Goal: Obtain resource: Download file/media

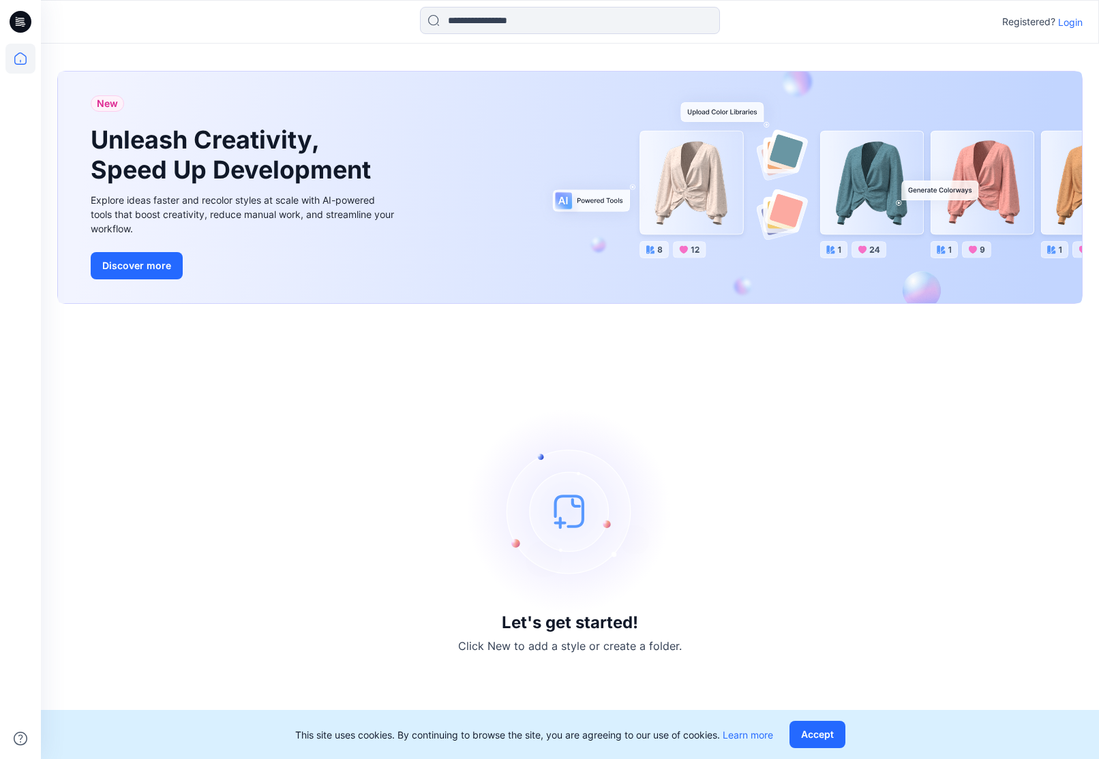
click at [1070, 24] on p "Login" at bounding box center [1070, 22] width 25 height 14
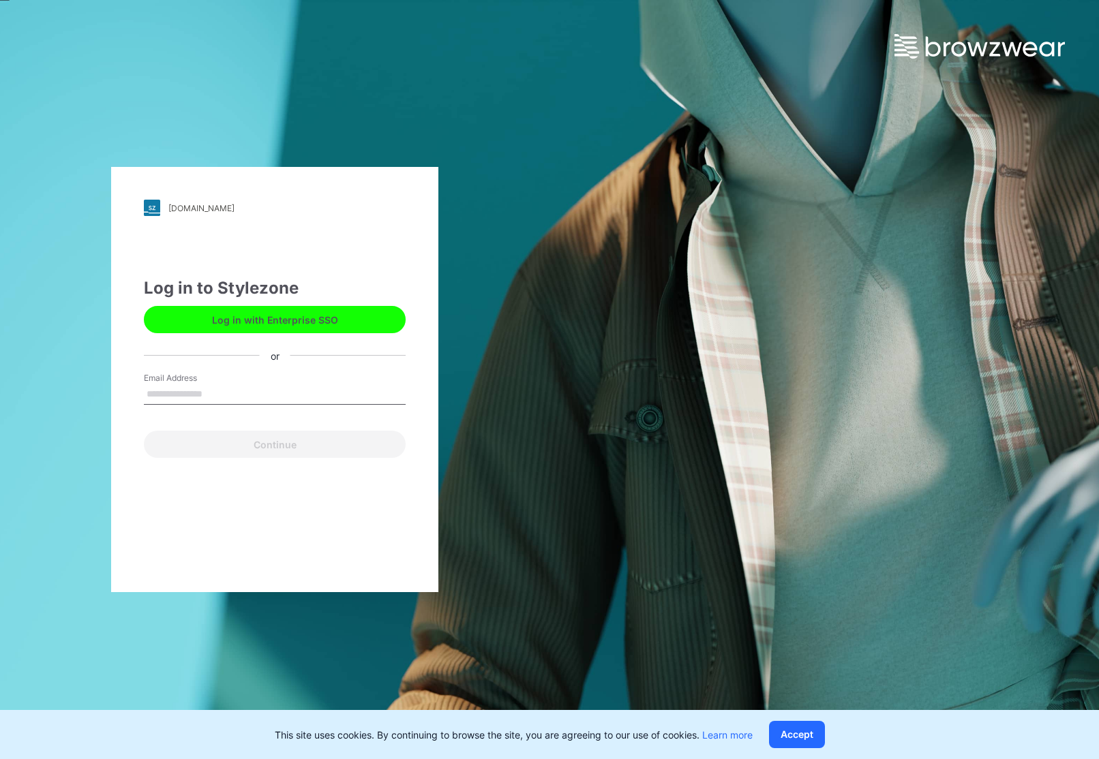
type input "**********"
click at [275, 444] on button "Continue" at bounding box center [275, 444] width 262 height 27
drag, startPoint x: 240, startPoint y: 440, endPoint x: 251, endPoint y: 440, distance: 11.6
click at [240, 440] on button "Continue" at bounding box center [275, 444] width 262 height 27
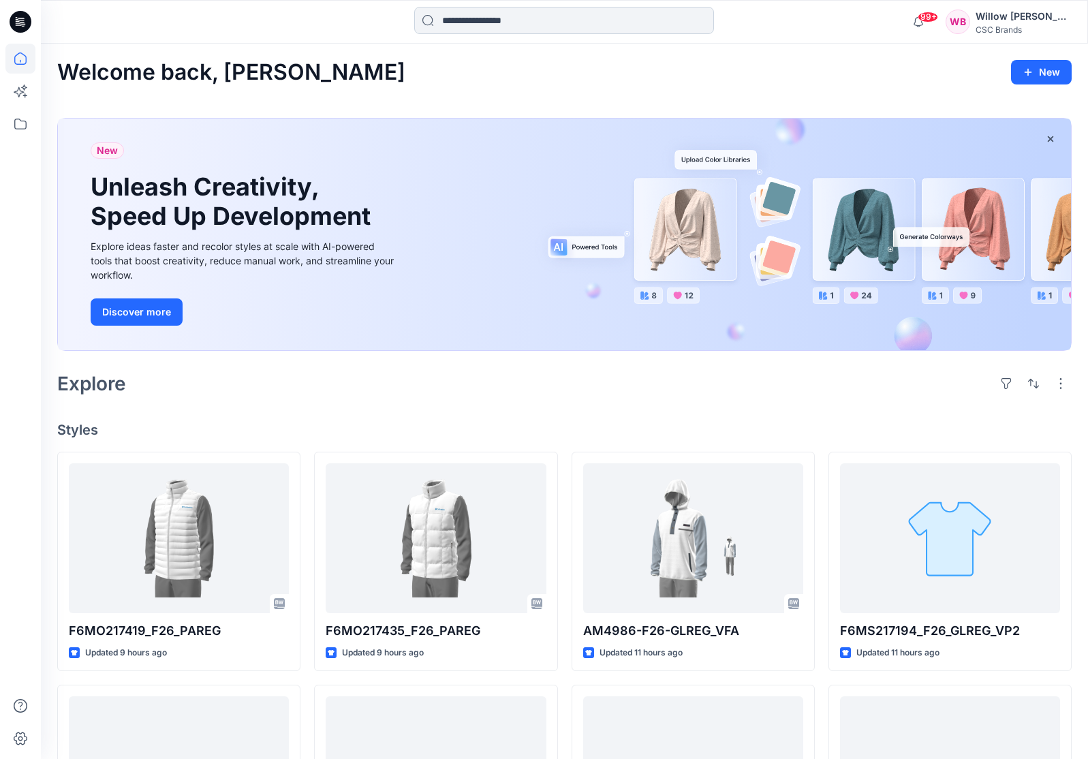
click at [464, 23] on input at bounding box center [564, 20] width 300 height 27
click at [466, 22] on input at bounding box center [564, 20] width 300 height 27
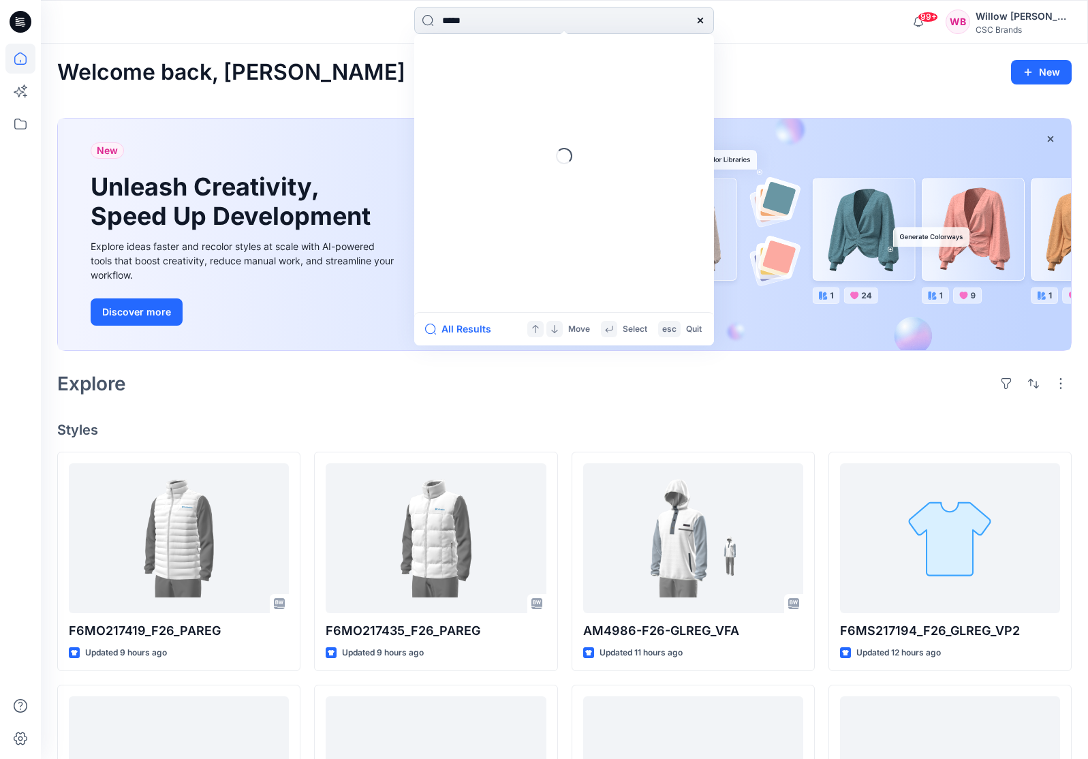
type input "******"
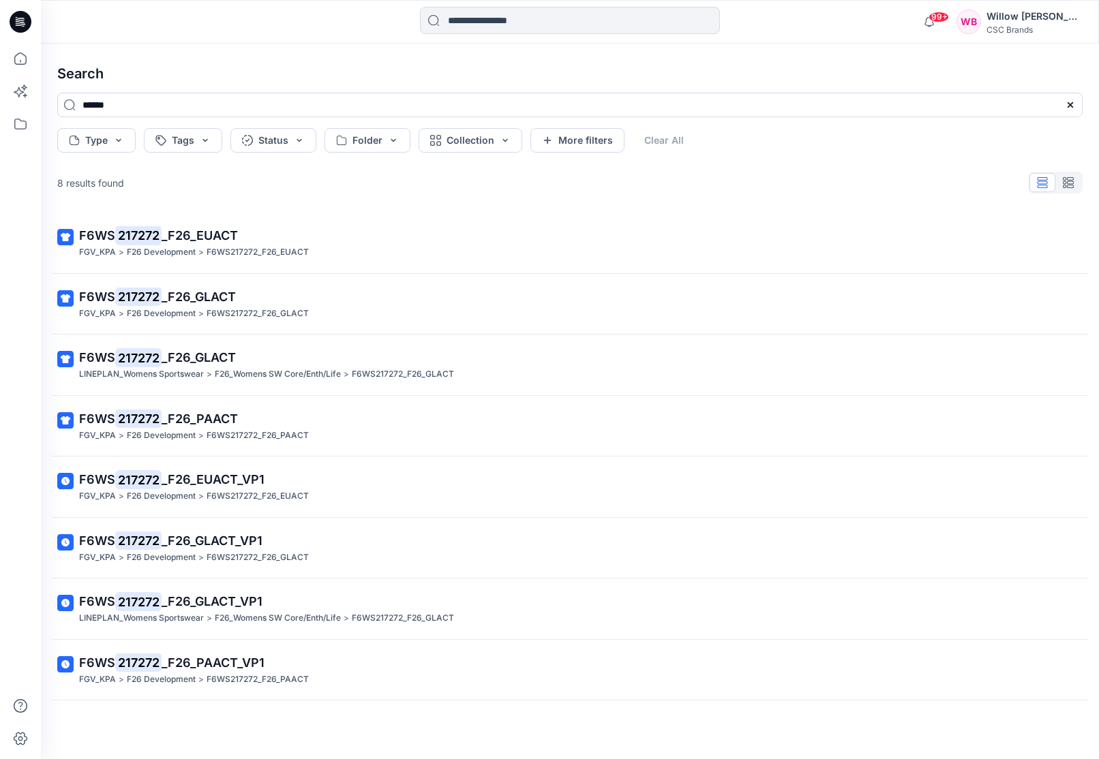
click at [130, 415] on mark "217272" at bounding box center [138, 418] width 46 height 19
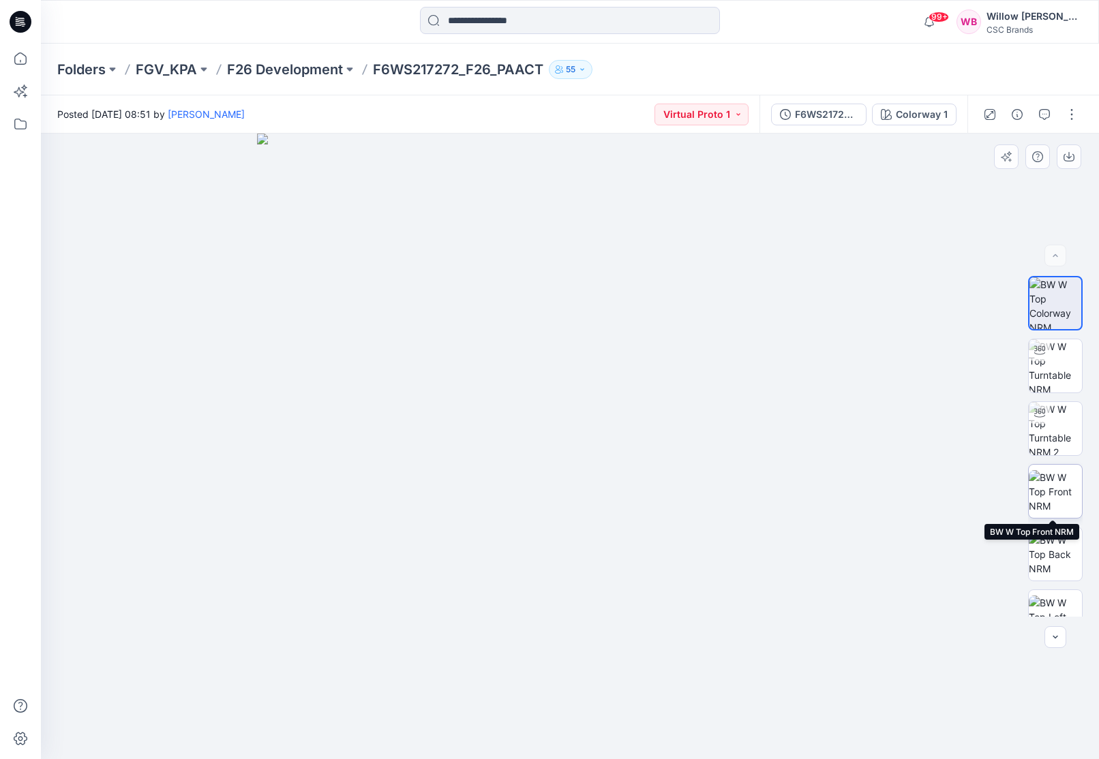
click at [1044, 498] on img at bounding box center [1054, 491] width 53 height 43
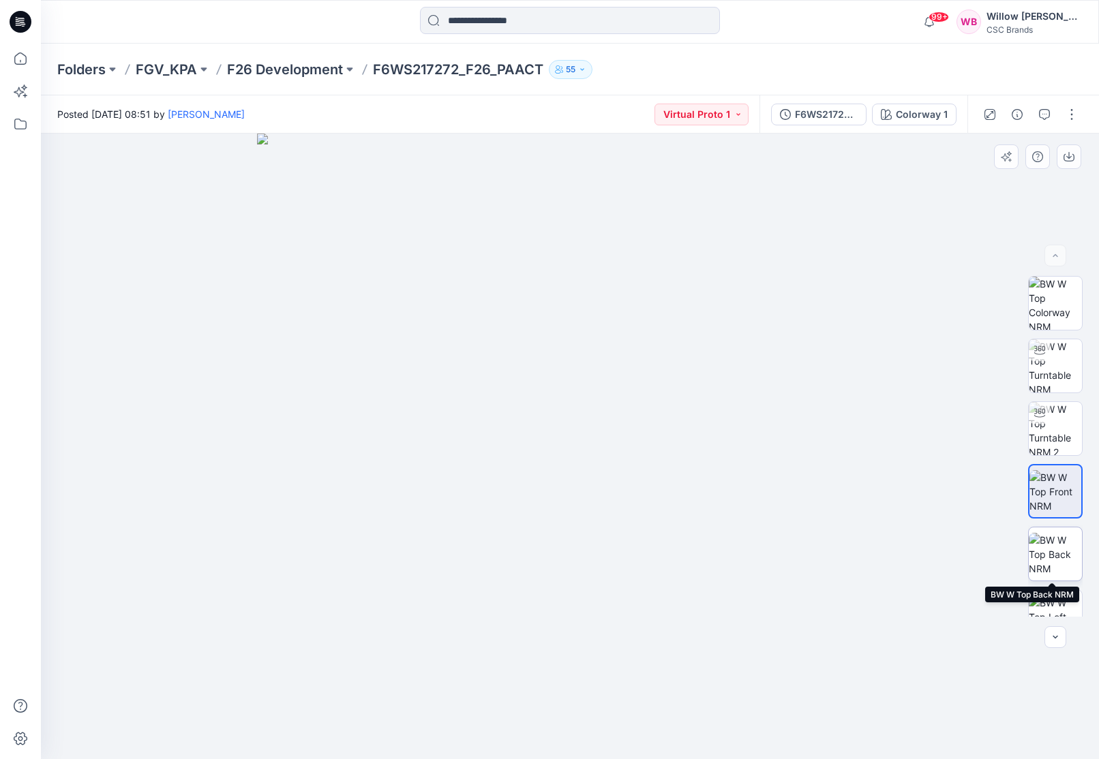
click at [1043, 549] on img at bounding box center [1054, 554] width 53 height 43
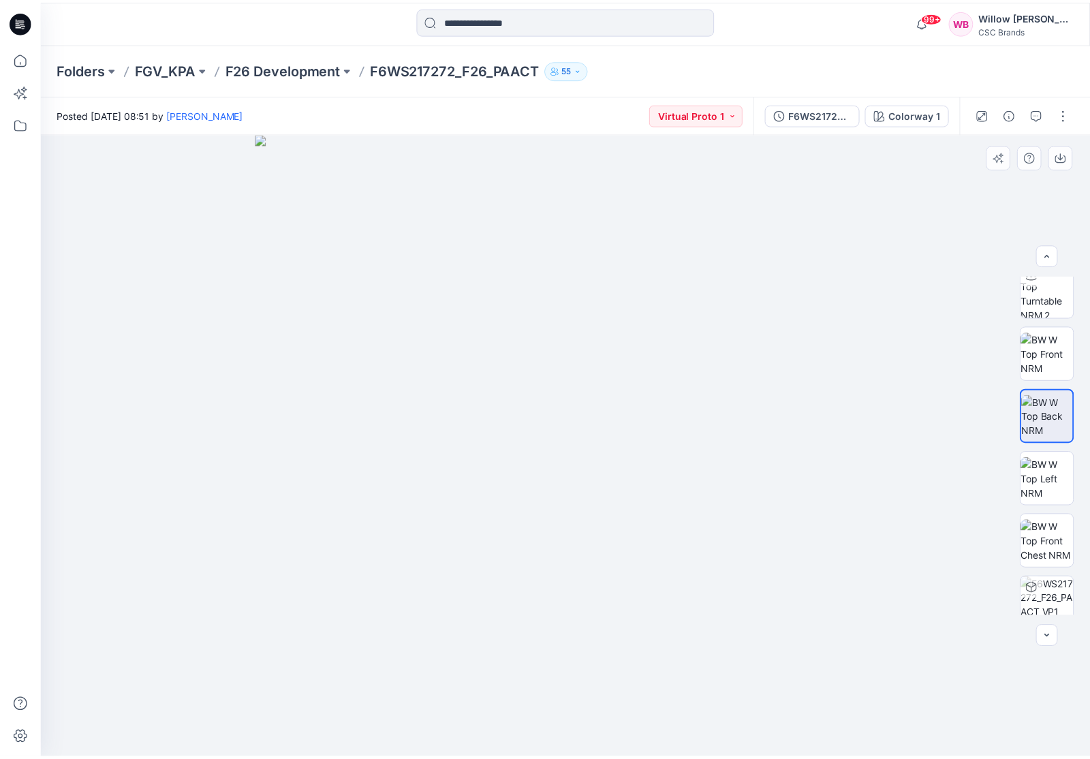
scroll to position [140, 0]
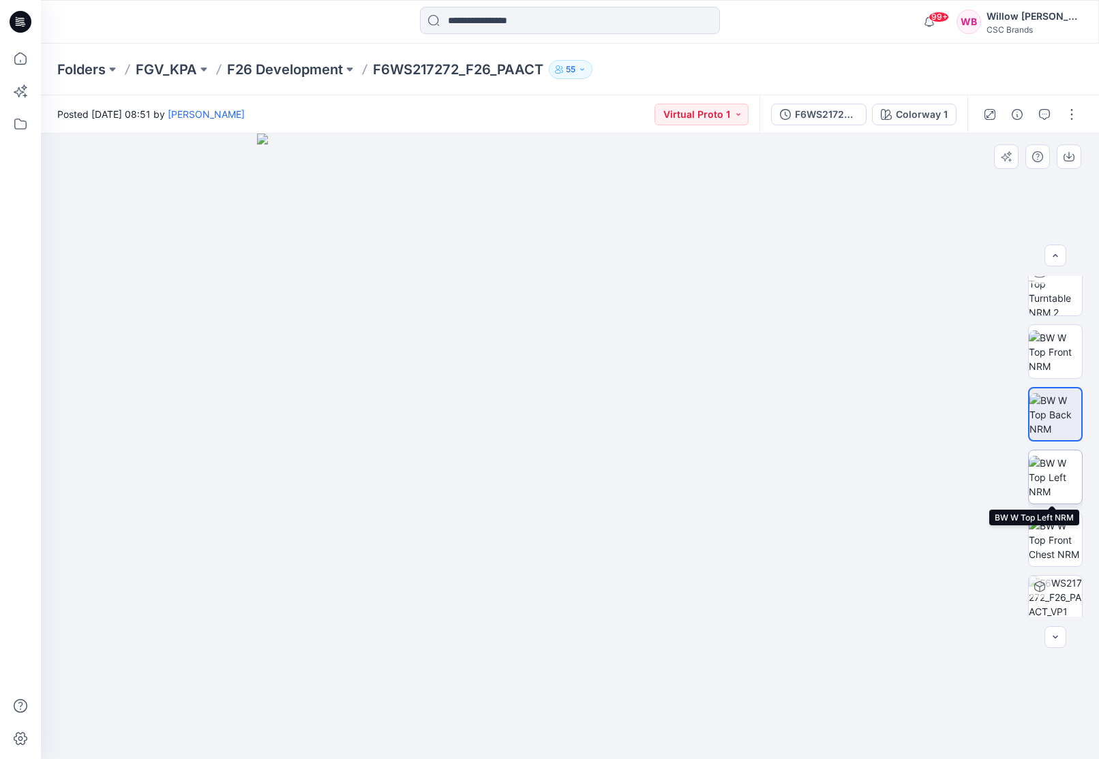
click at [1050, 480] on img at bounding box center [1054, 477] width 53 height 43
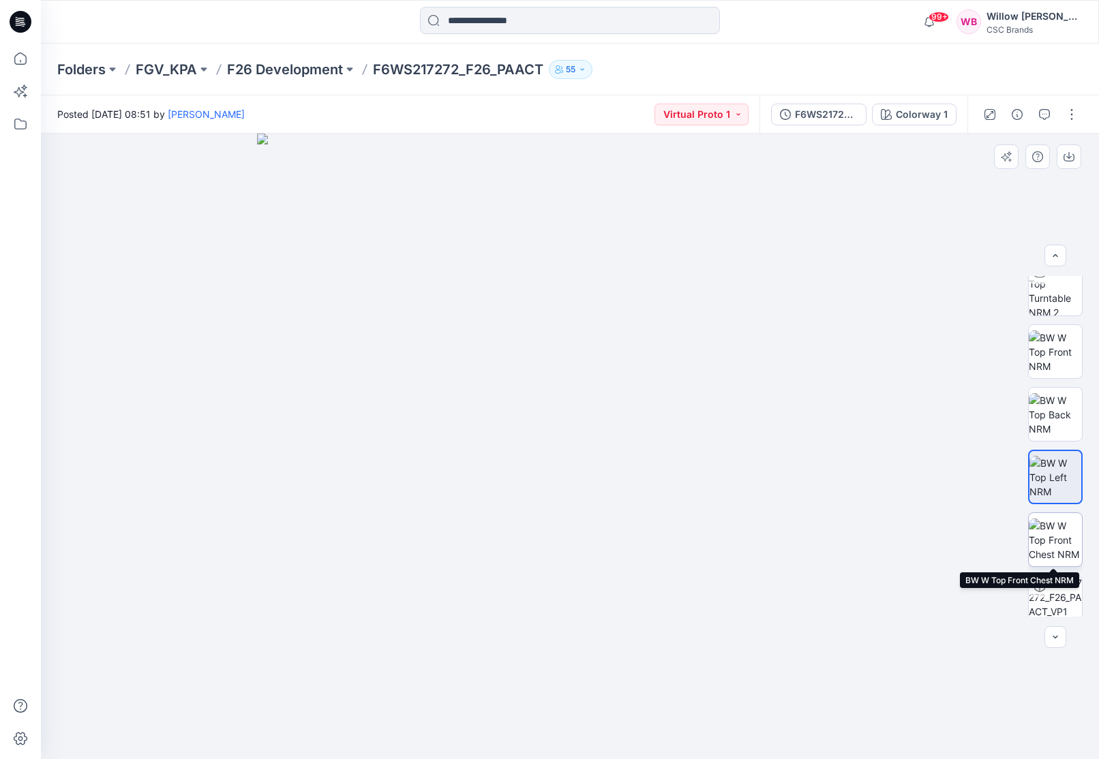
drag, startPoint x: 1073, startPoint y: 549, endPoint x: 1078, endPoint y: 554, distance: 7.2
click at [1073, 553] on img at bounding box center [1054, 540] width 53 height 43
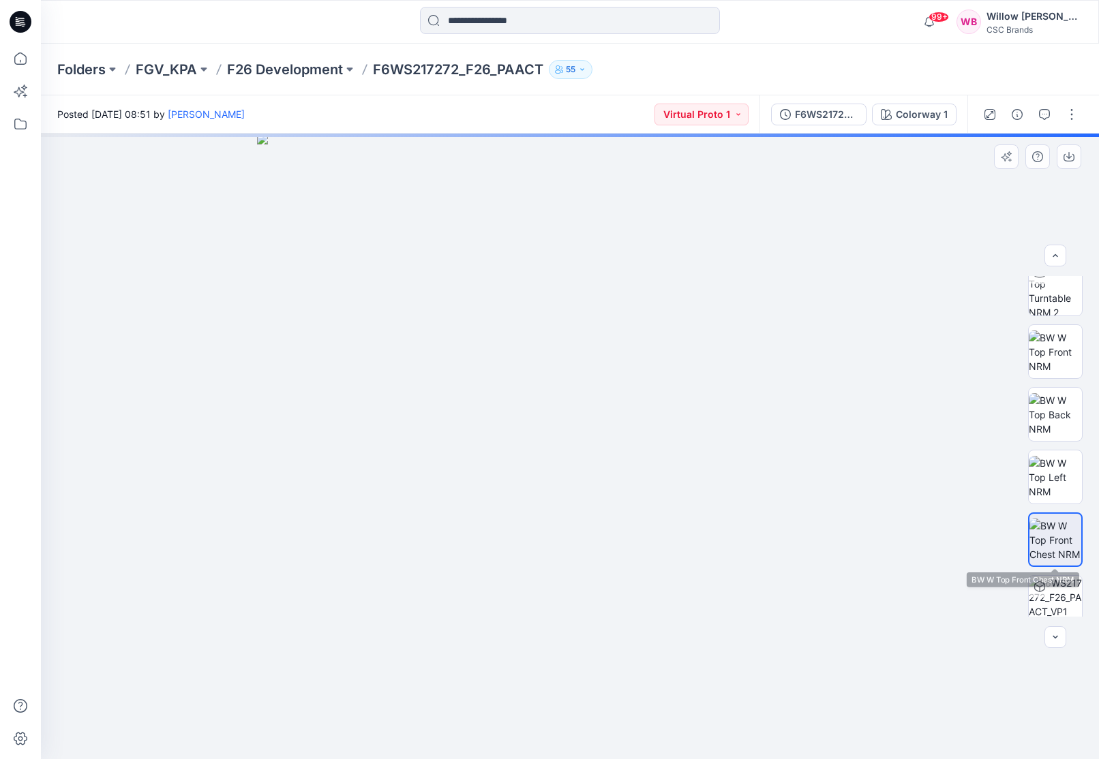
click at [1069, 568] on div "BW" at bounding box center [1055, 446] width 55 height 341
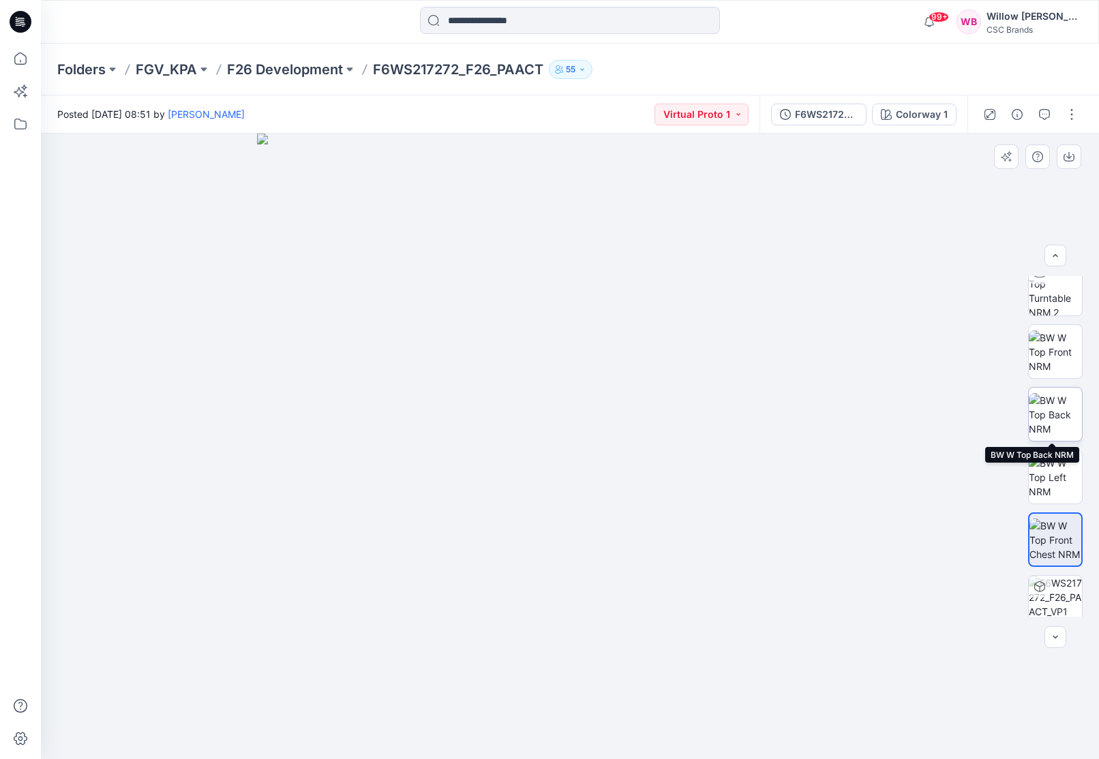
click at [1051, 425] on img at bounding box center [1054, 414] width 53 height 43
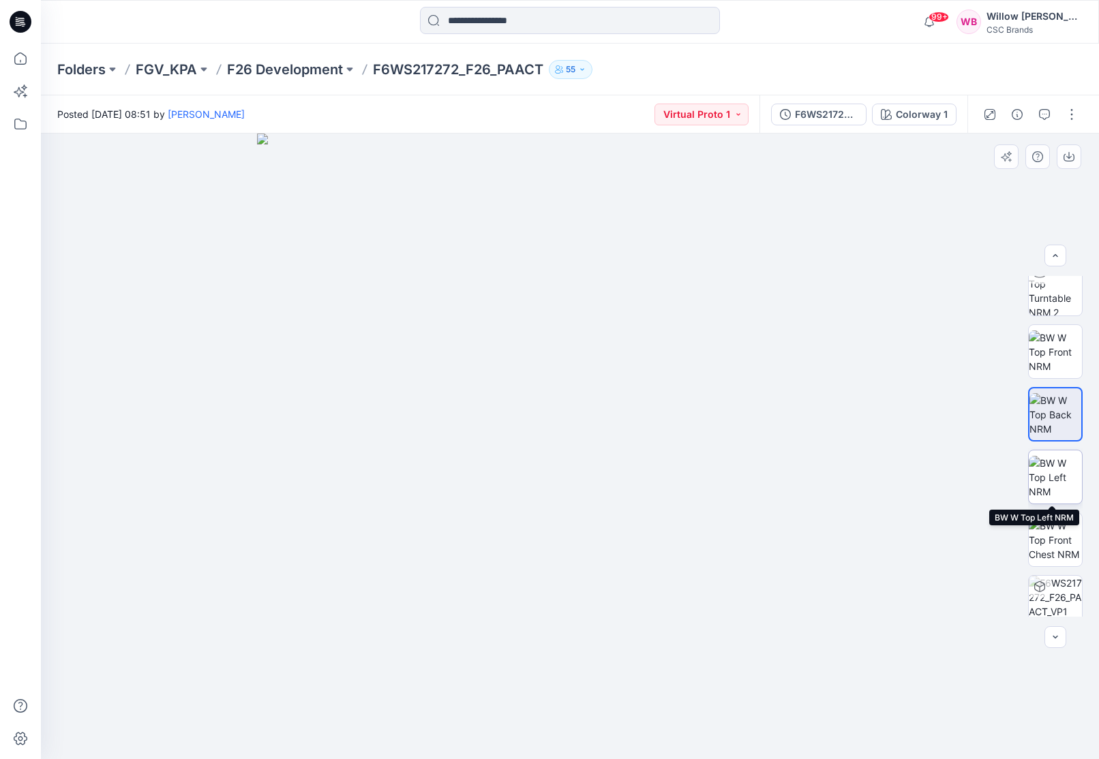
click at [1049, 493] on img at bounding box center [1054, 477] width 53 height 43
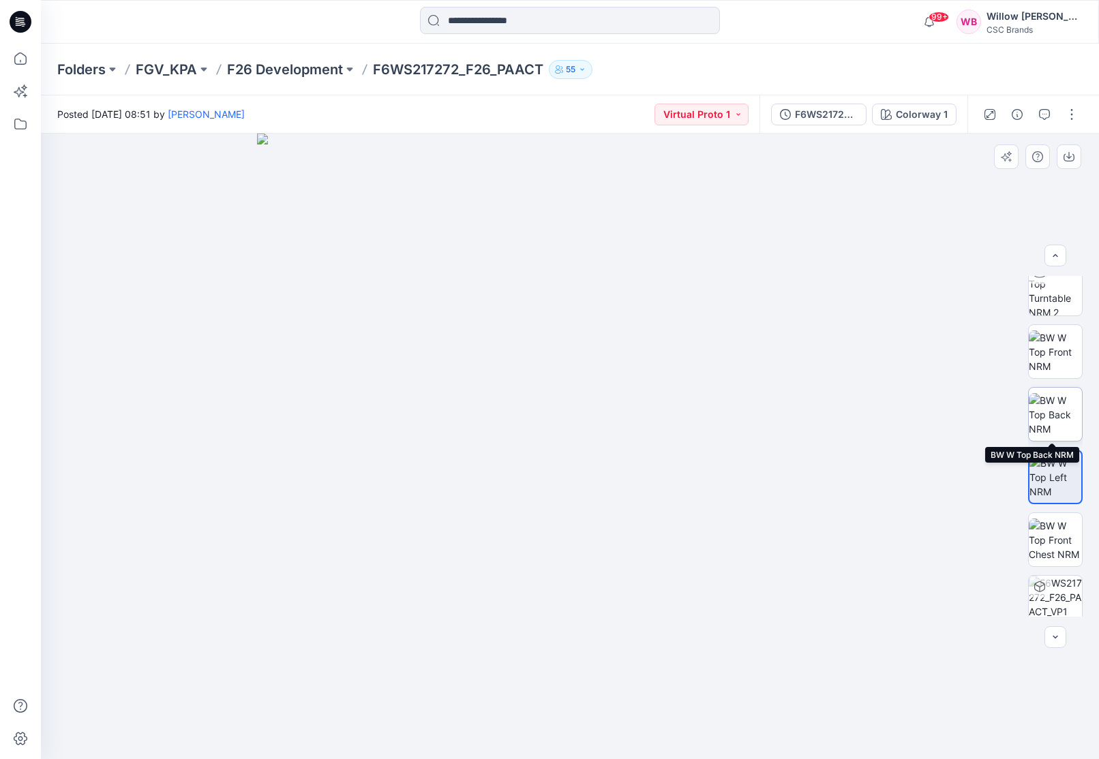
drag, startPoint x: 1056, startPoint y: 425, endPoint x: 1054, endPoint y: 418, distance: 7.6
click at [1056, 425] on img at bounding box center [1054, 414] width 53 height 43
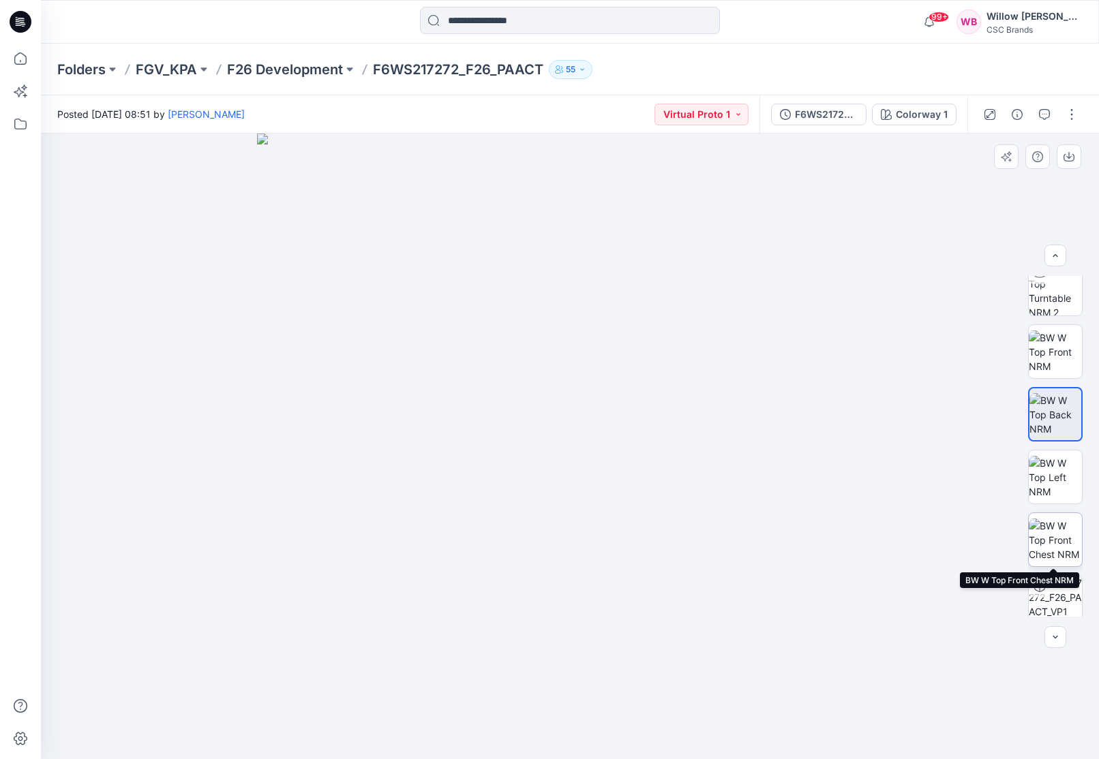
click at [1050, 538] on img at bounding box center [1054, 540] width 53 height 43
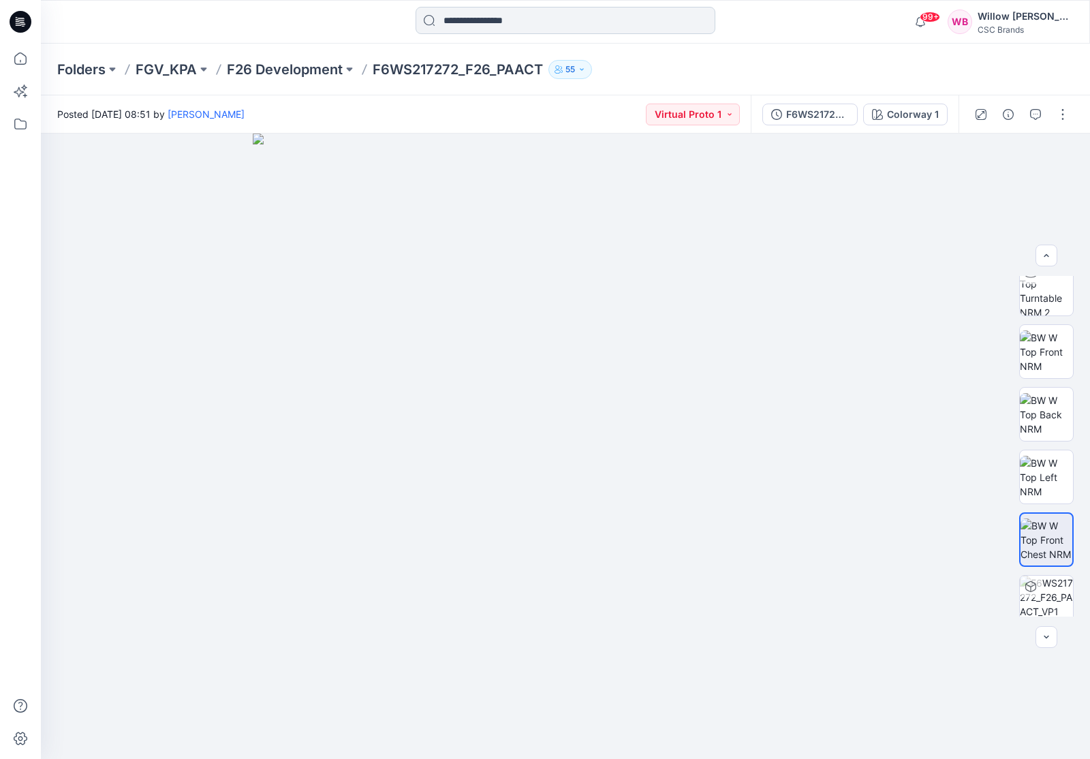
click at [452, 22] on input at bounding box center [566, 20] width 300 height 27
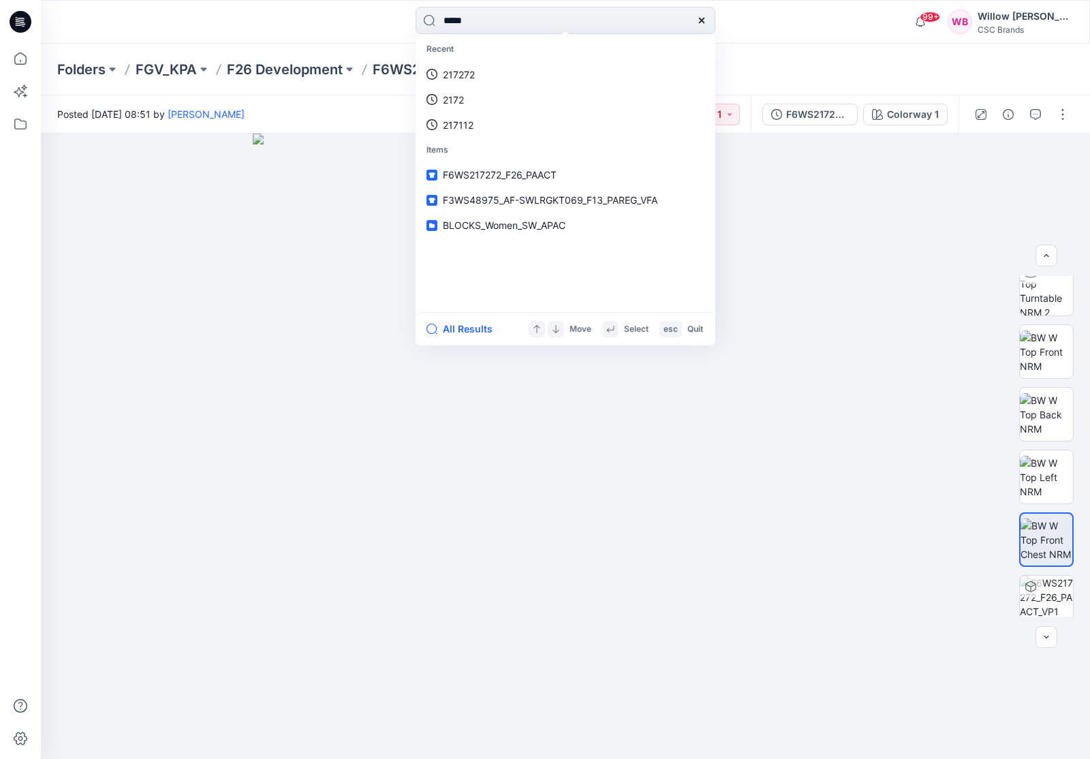
type input "******"
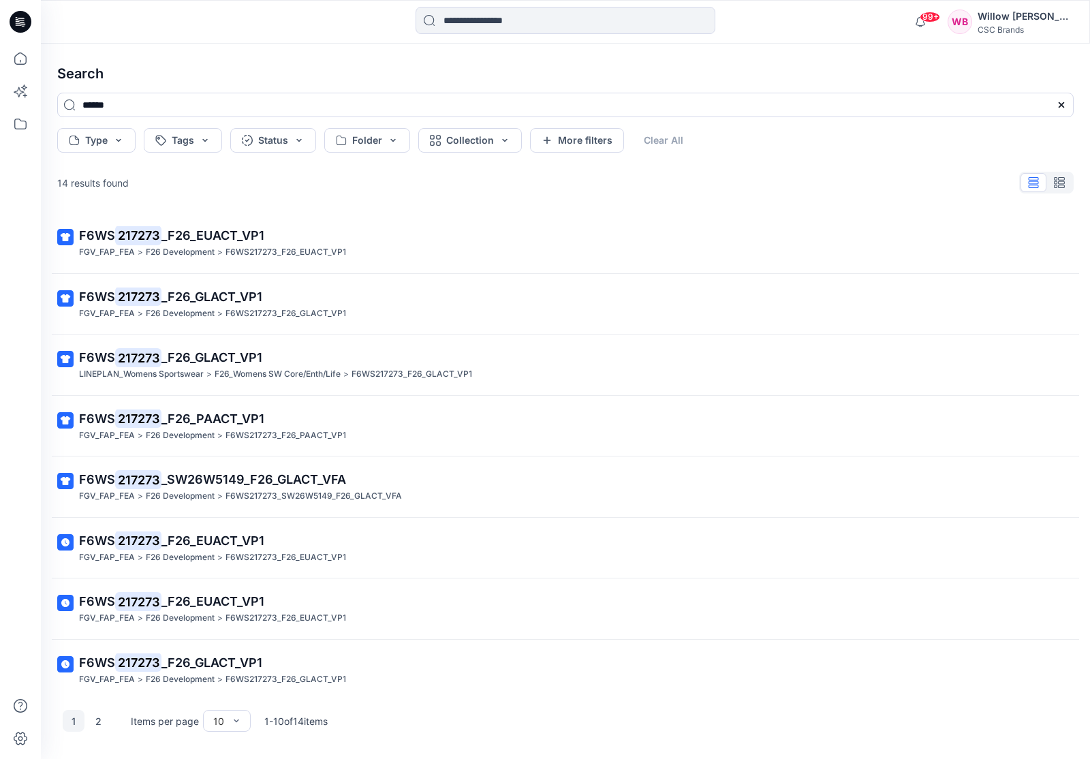
click at [148, 418] on mark "217273" at bounding box center [138, 418] width 46 height 19
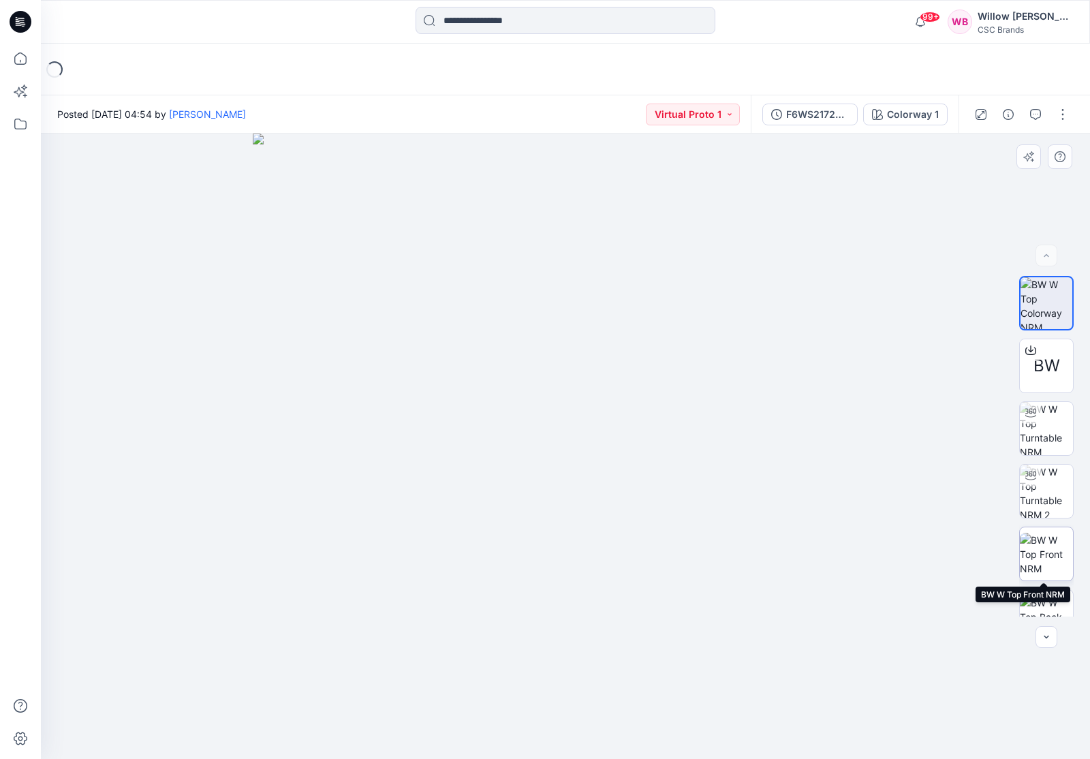
click at [1041, 553] on img at bounding box center [1046, 554] width 53 height 43
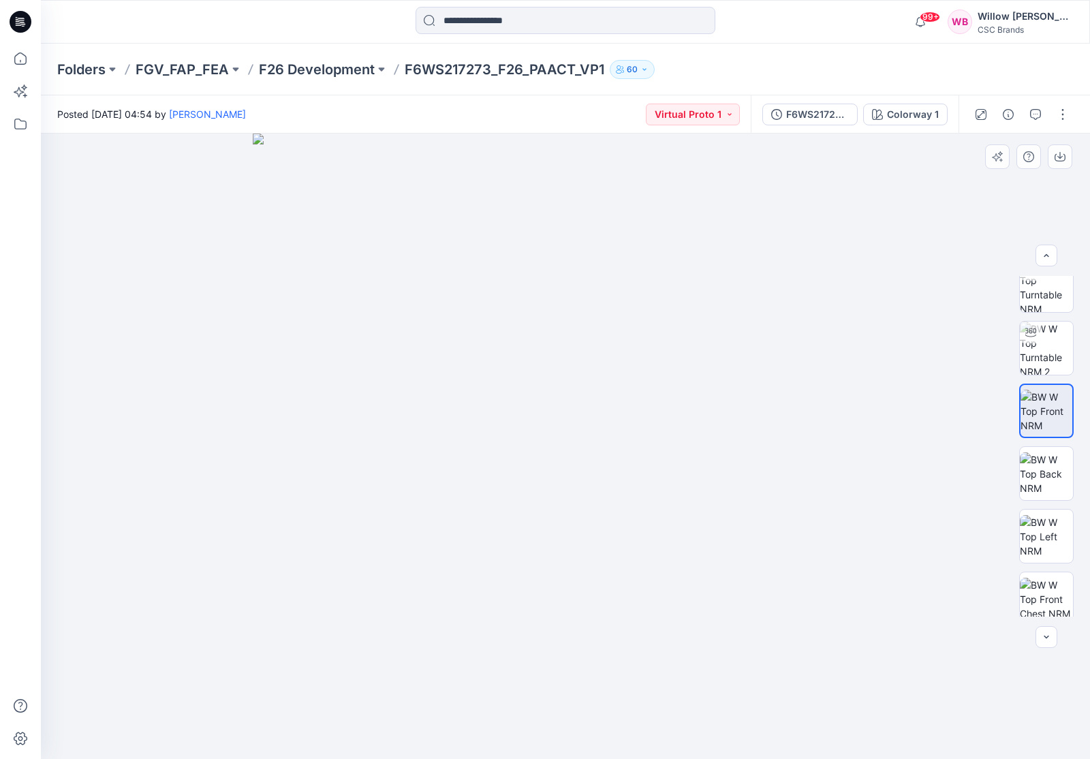
scroll to position [147, 0]
click at [1042, 475] on img at bounding box center [1046, 470] width 53 height 43
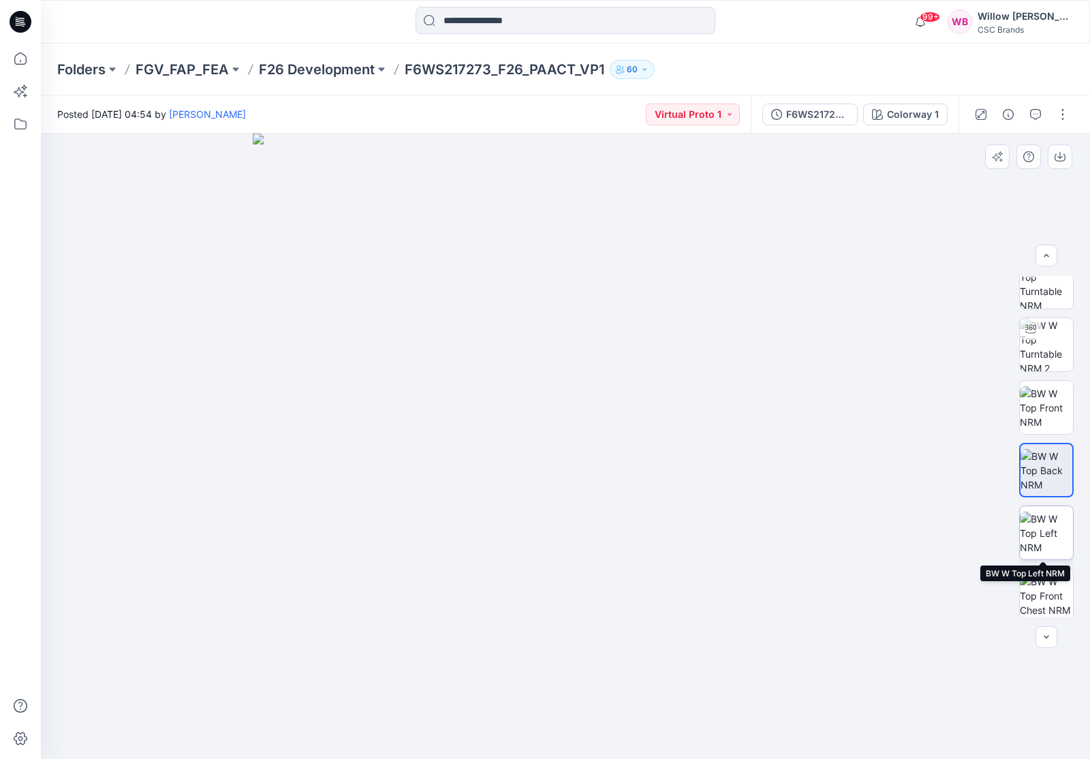
click at [1039, 532] on img at bounding box center [1046, 533] width 53 height 43
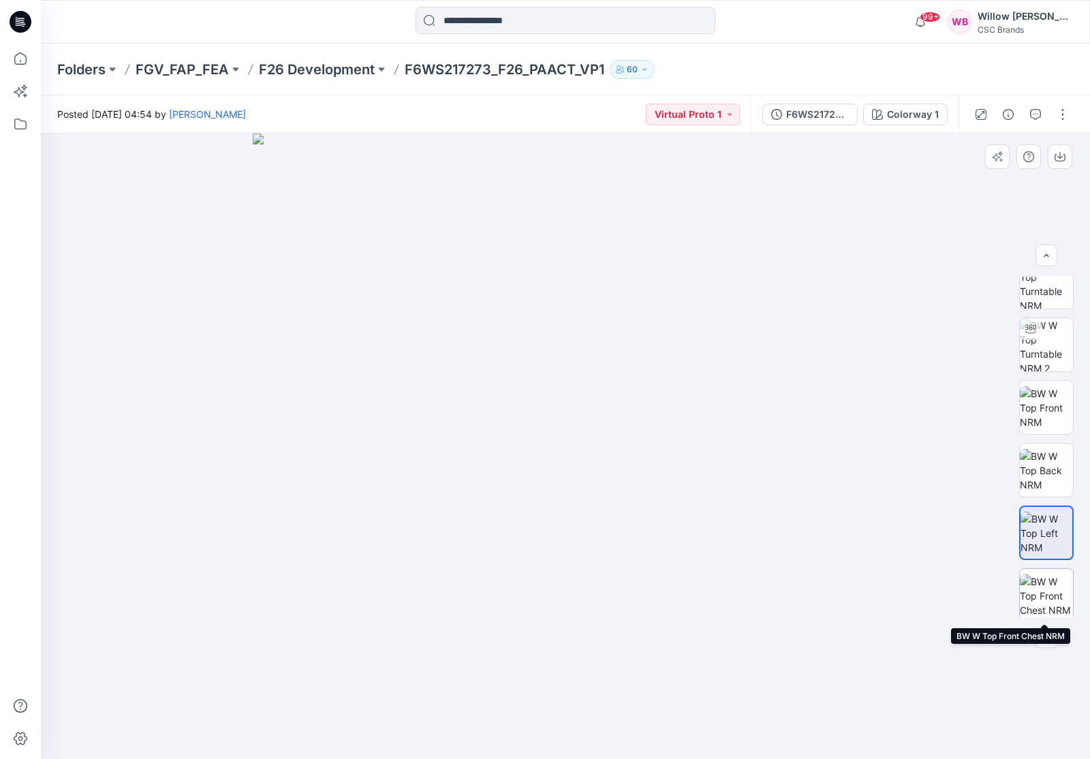
click at [1042, 594] on img at bounding box center [1046, 596] width 53 height 43
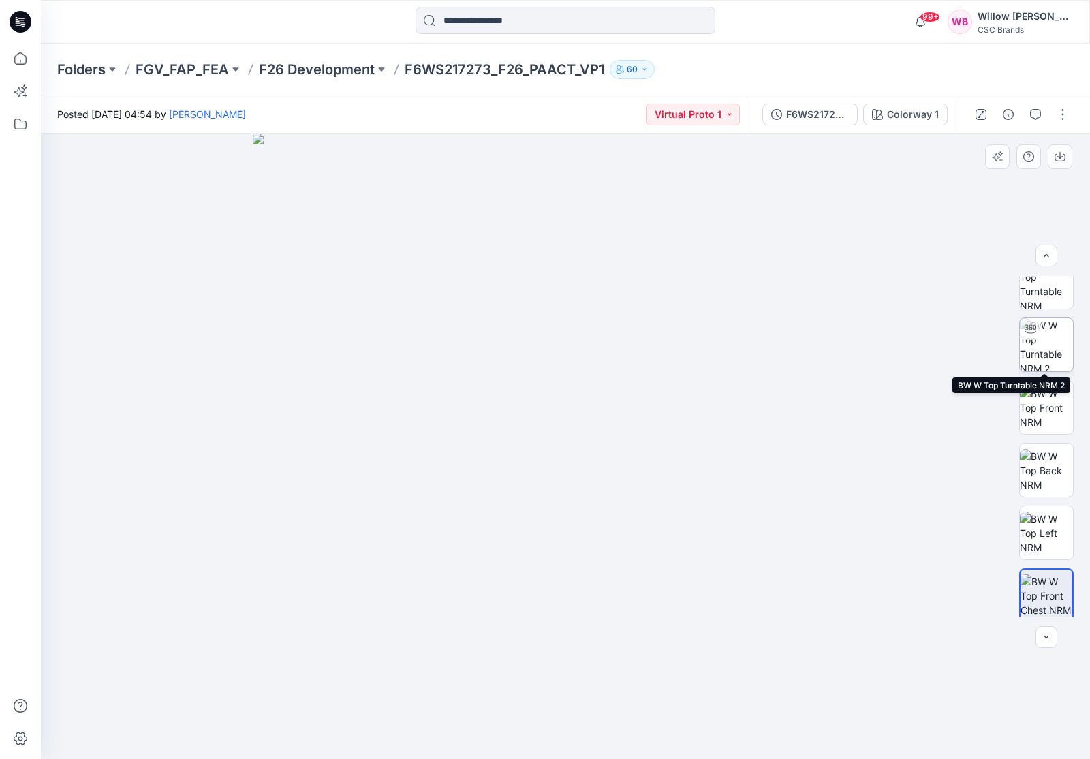
click at [1050, 361] on img at bounding box center [1046, 344] width 53 height 53
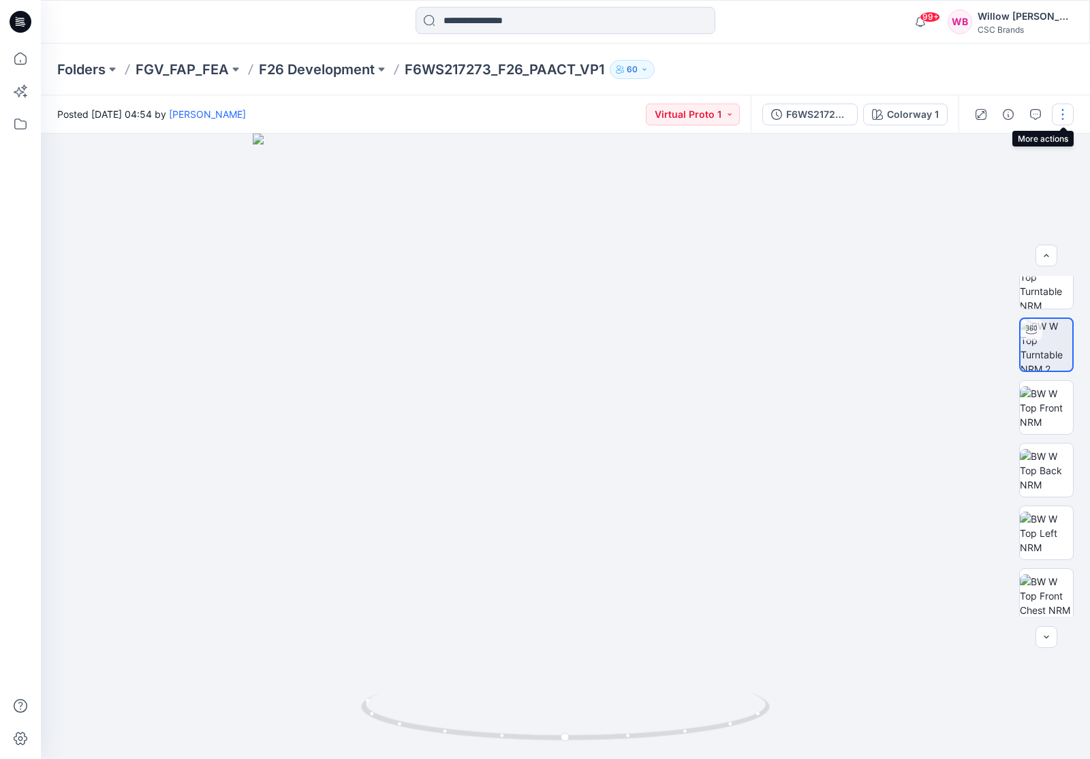
click at [1062, 119] on button "button" at bounding box center [1063, 115] width 22 height 22
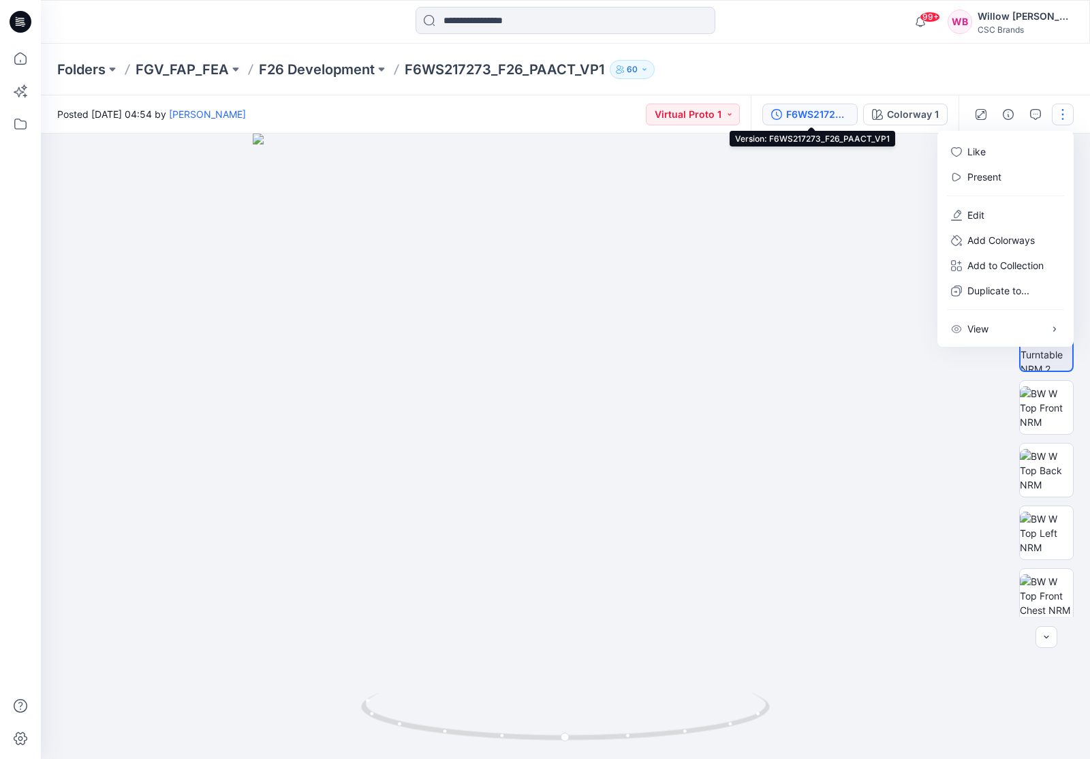
click at [837, 117] on div "F6WS217273_F26_PAACT_VP1" at bounding box center [818, 114] width 63 height 15
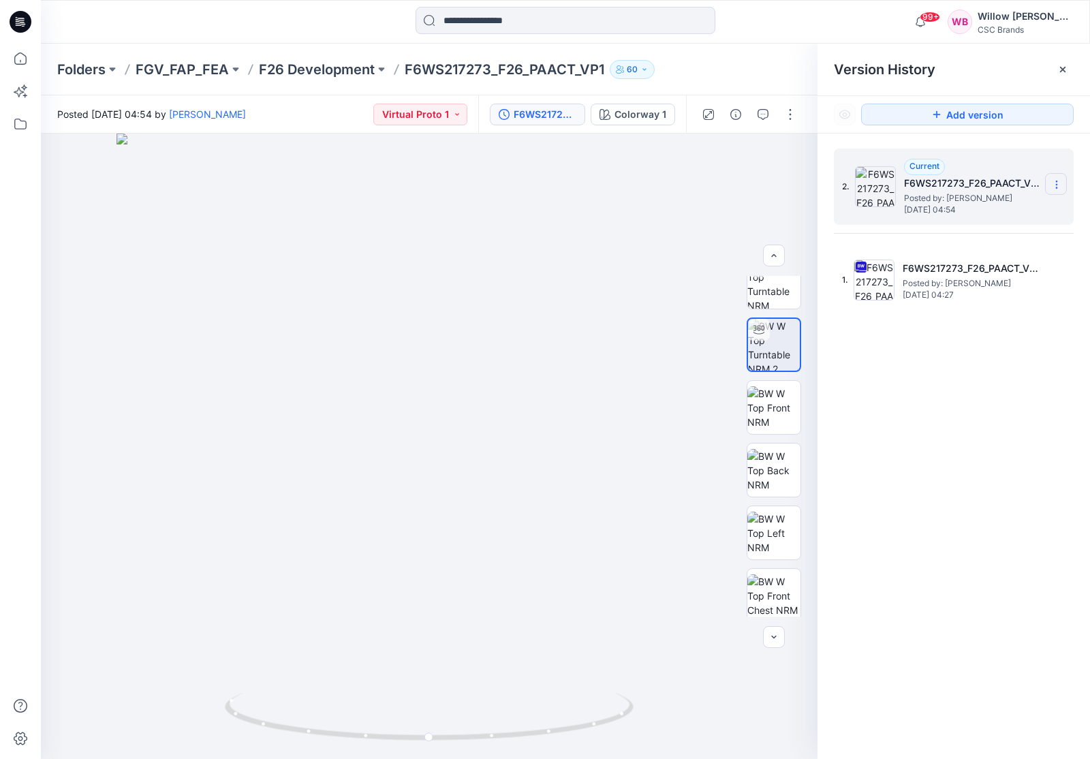
click at [1061, 185] on icon at bounding box center [1057, 184] width 11 height 11
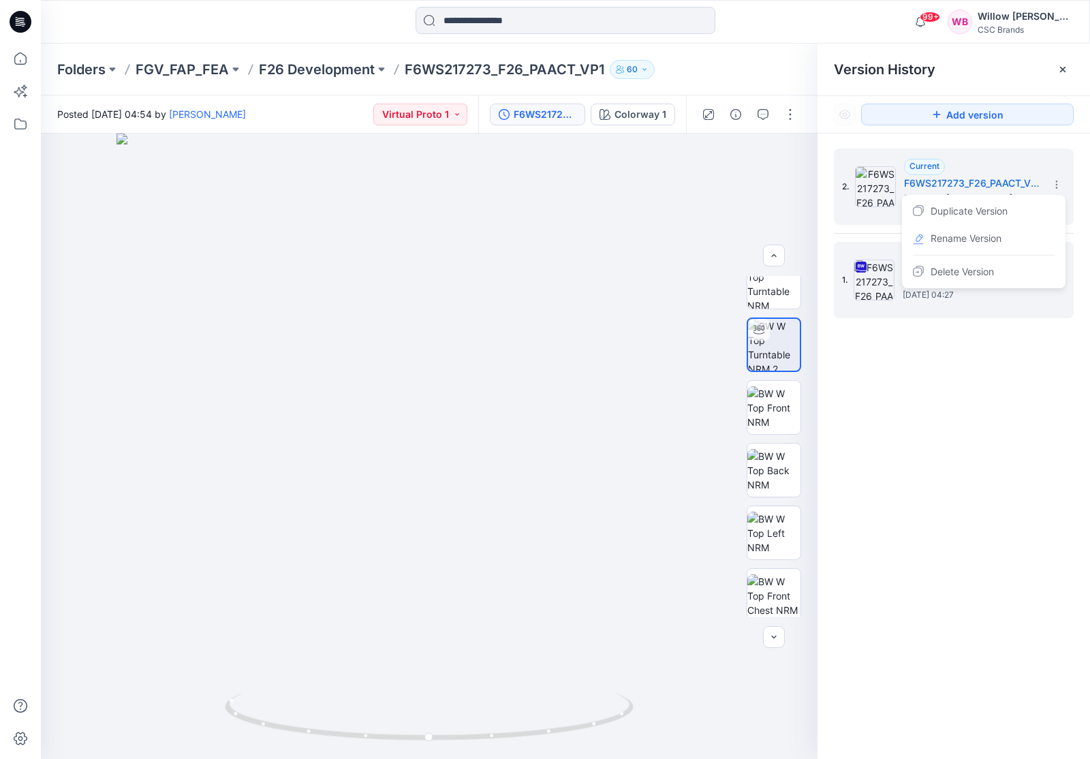
click at [992, 316] on div "1. F6WS217273_F26_PAACT_VP1 Posted by: Luana Linh Friday, July 25, 2025 04:27" at bounding box center [954, 280] width 240 height 76
click at [1061, 273] on icon at bounding box center [1057, 278] width 11 height 11
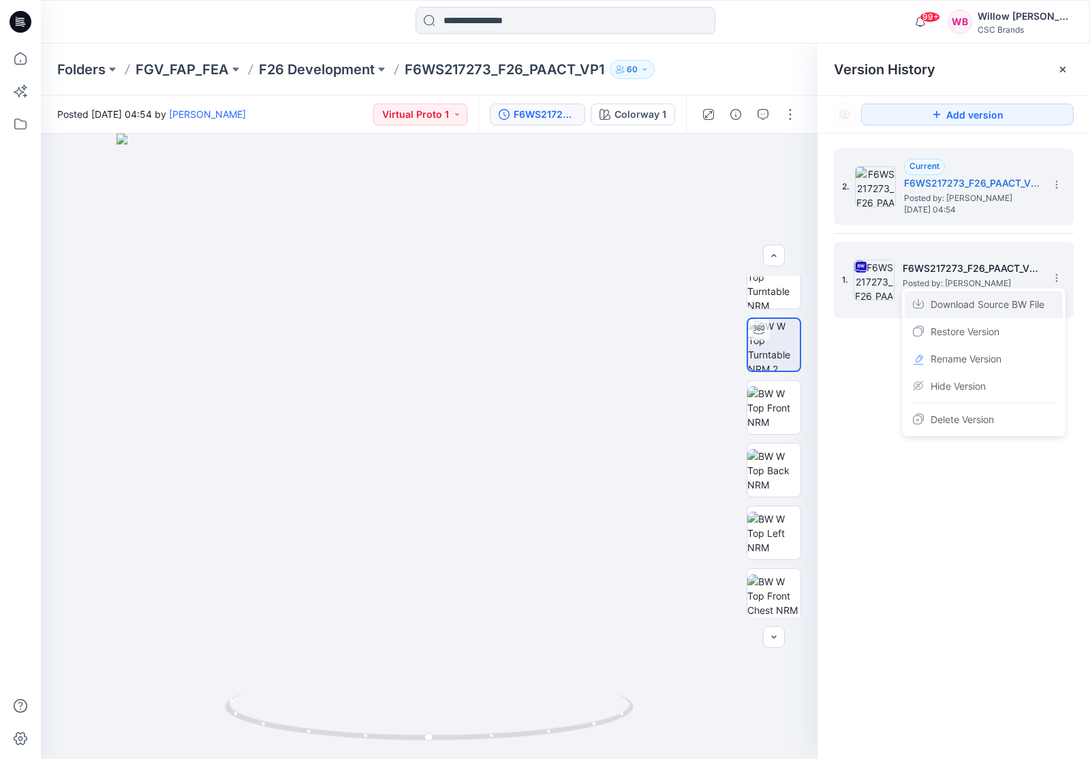
click at [1008, 301] on span "Download Source BW File" at bounding box center [988, 304] width 114 height 16
drag, startPoint x: 457, startPoint y: 562, endPoint x: 497, endPoint y: 519, distance: 57.9
click at [495, 515] on div at bounding box center [429, 447] width 777 height 626
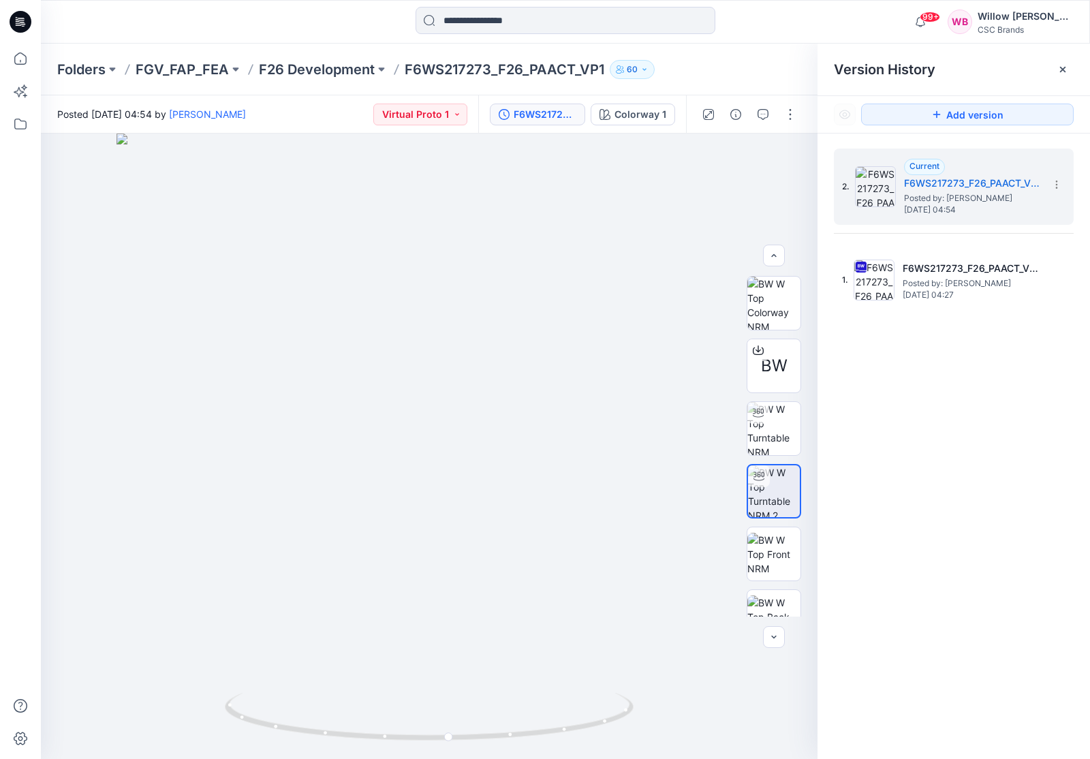
scroll to position [147, 0]
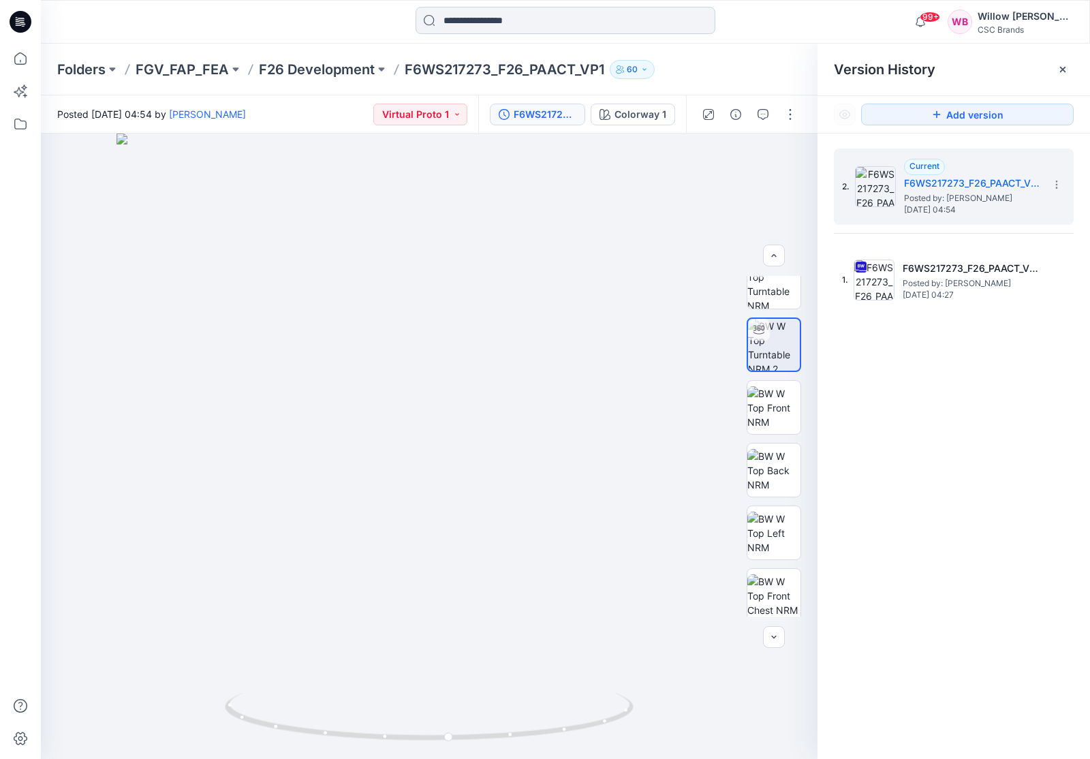
click at [459, 21] on input at bounding box center [566, 20] width 300 height 27
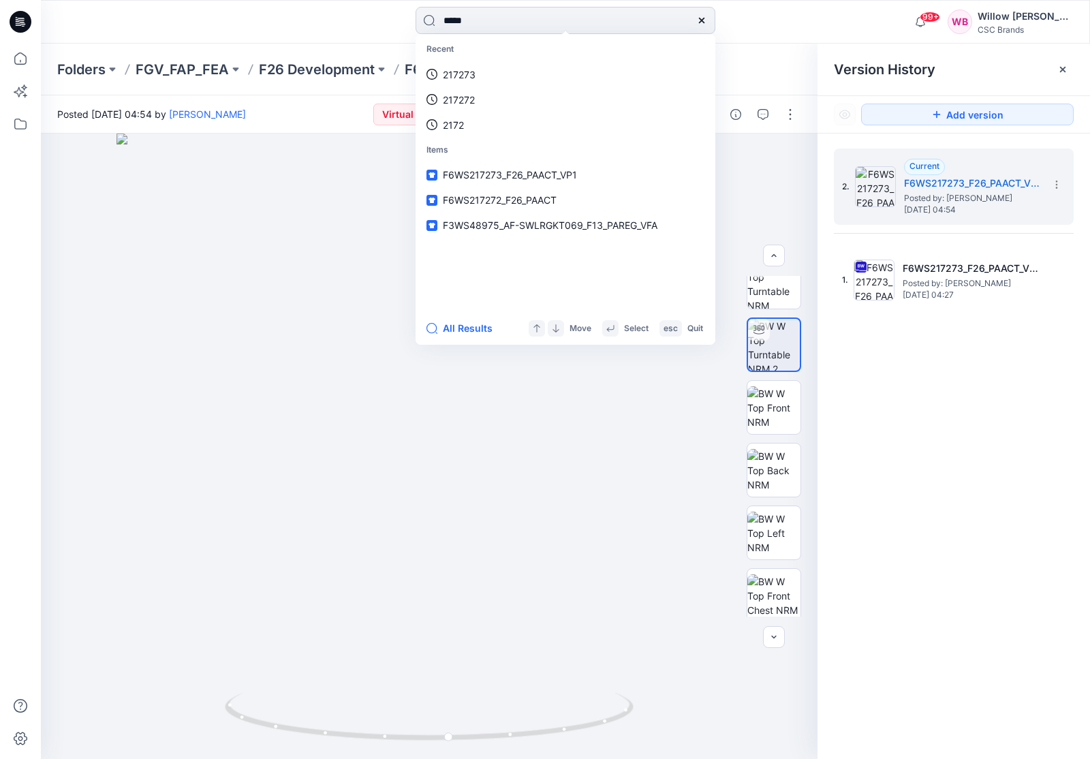
type input "******"
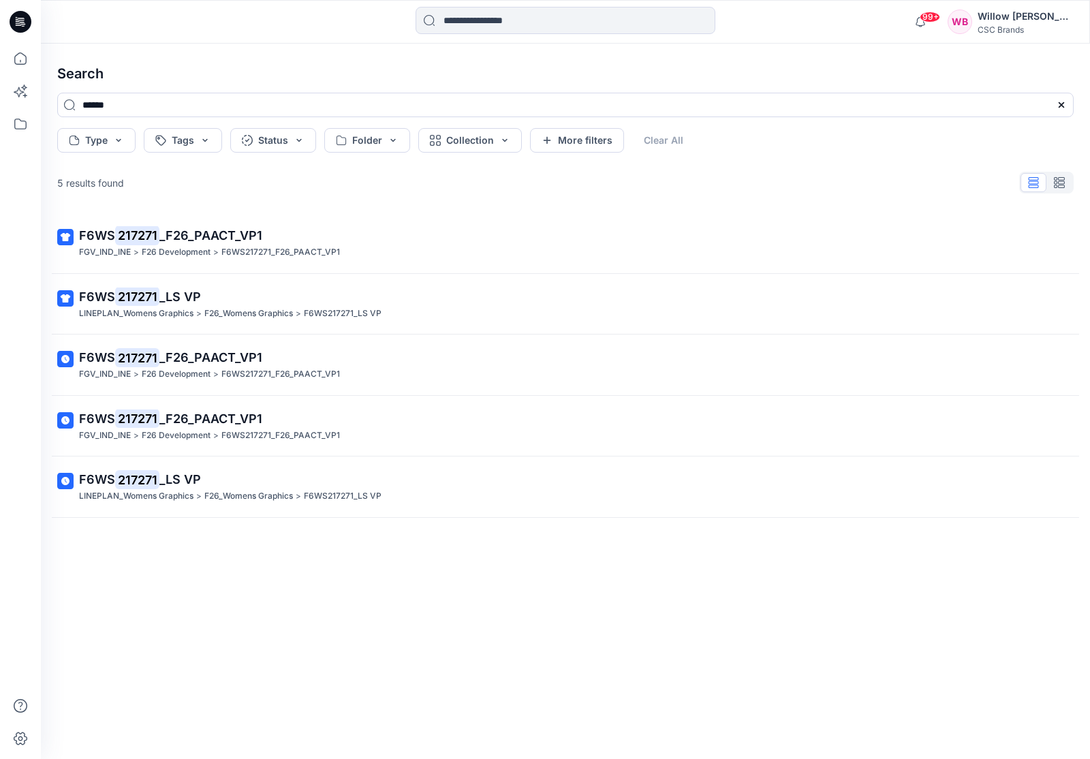
click at [194, 350] on span "_F26_PAACT_VP1" at bounding box center [210, 357] width 103 height 14
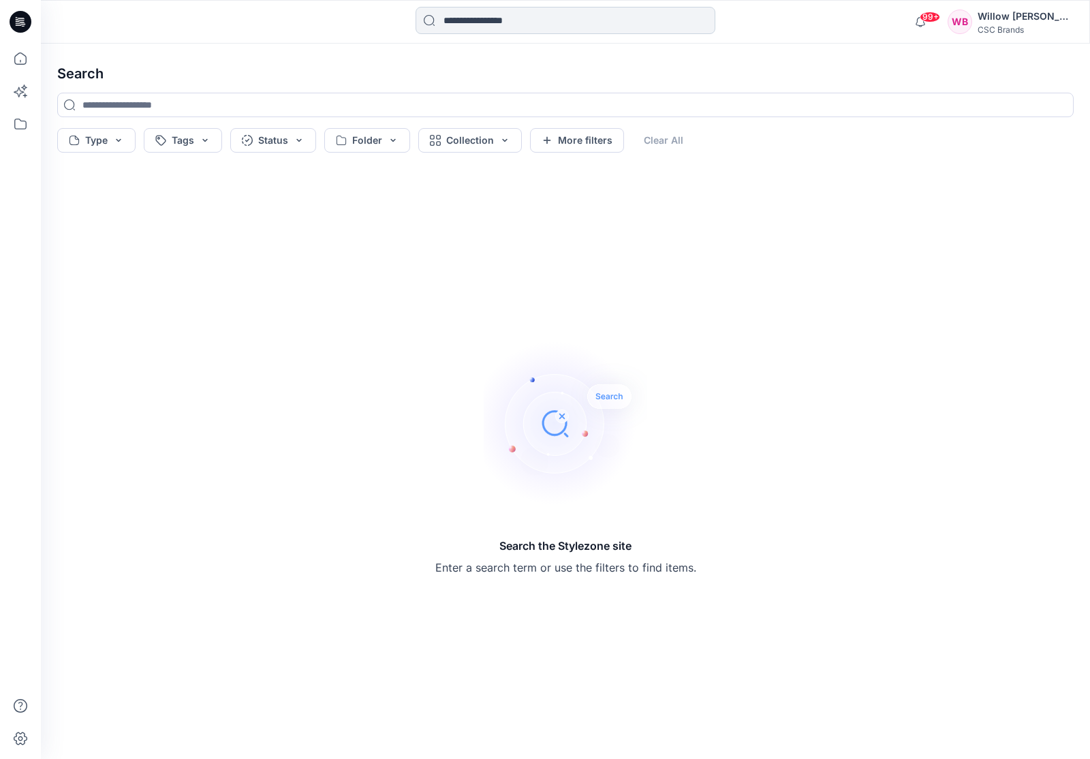
click at [471, 18] on input at bounding box center [566, 20] width 300 height 27
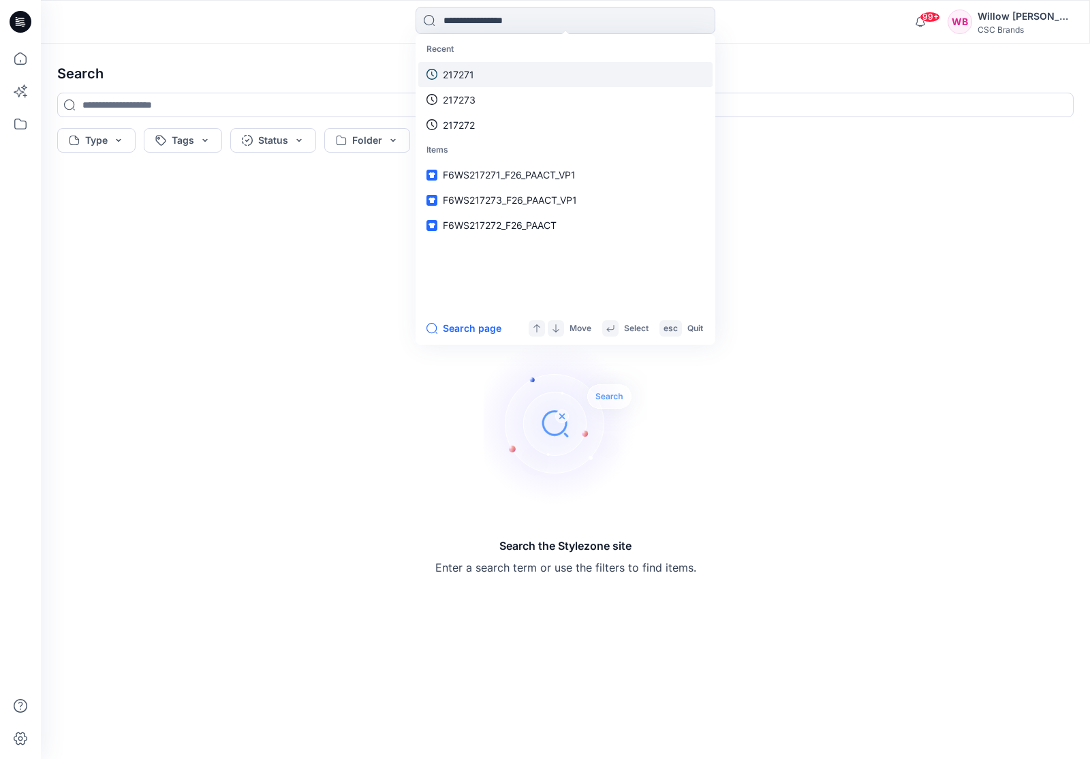
click at [455, 72] on p "217271" at bounding box center [458, 74] width 31 height 14
type input "******"
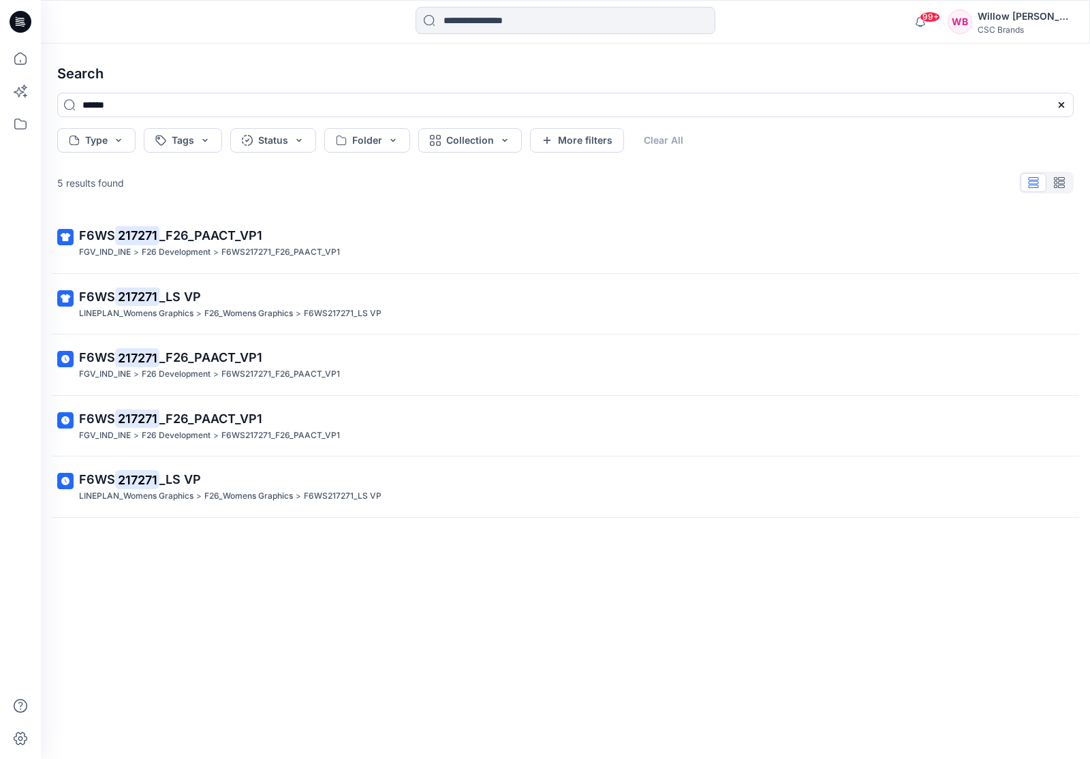
click at [240, 412] on span "_F26_PAACT_VP1" at bounding box center [210, 419] width 103 height 14
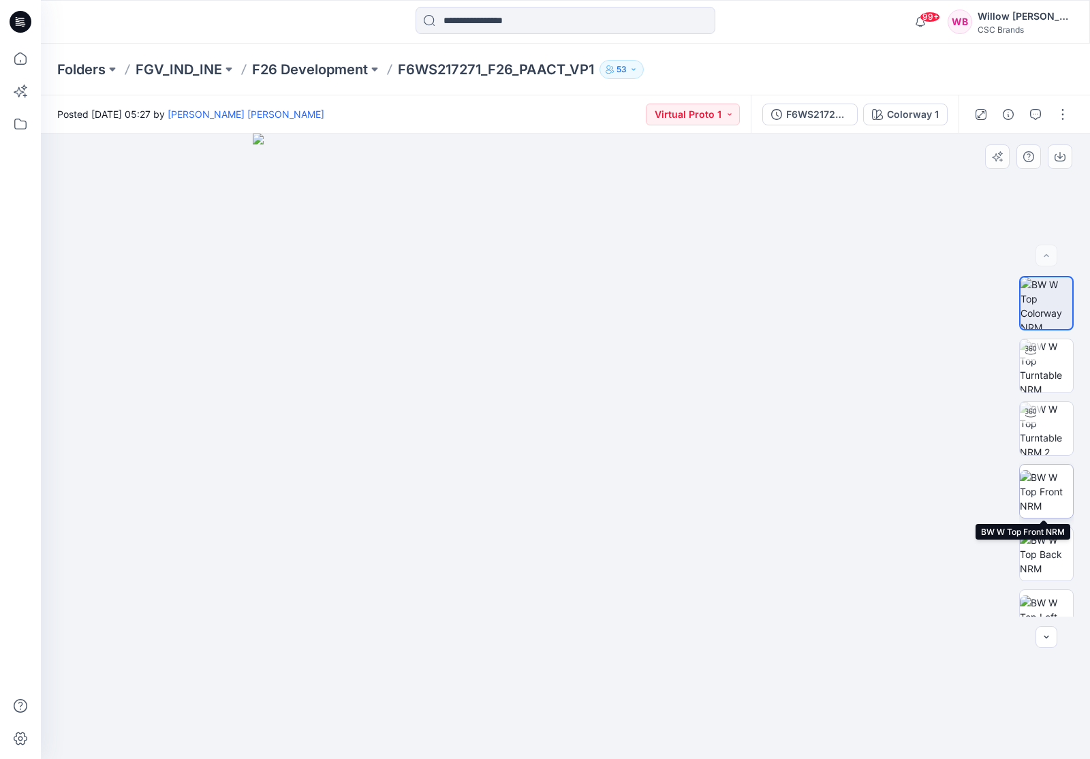
click at [1046, 491] on img at bounding box center [1046, 491] width 53 height 43
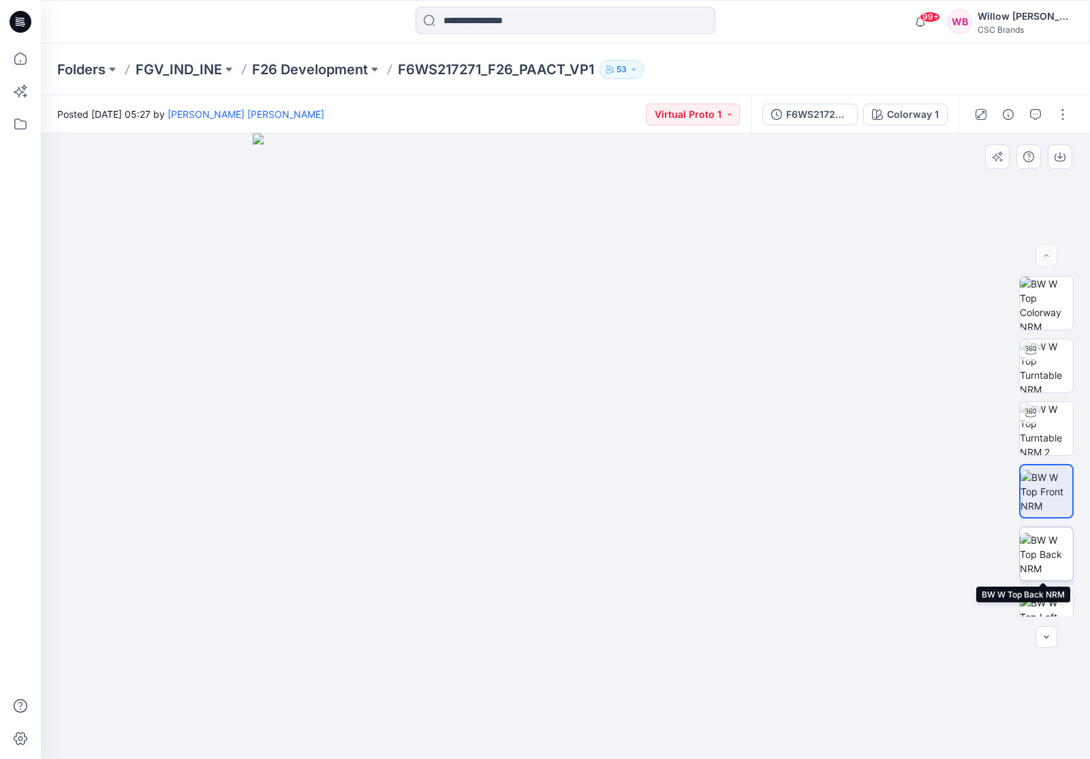
click at [1043, 553] on img at bounding box center [1046, 554] width 53 height 43
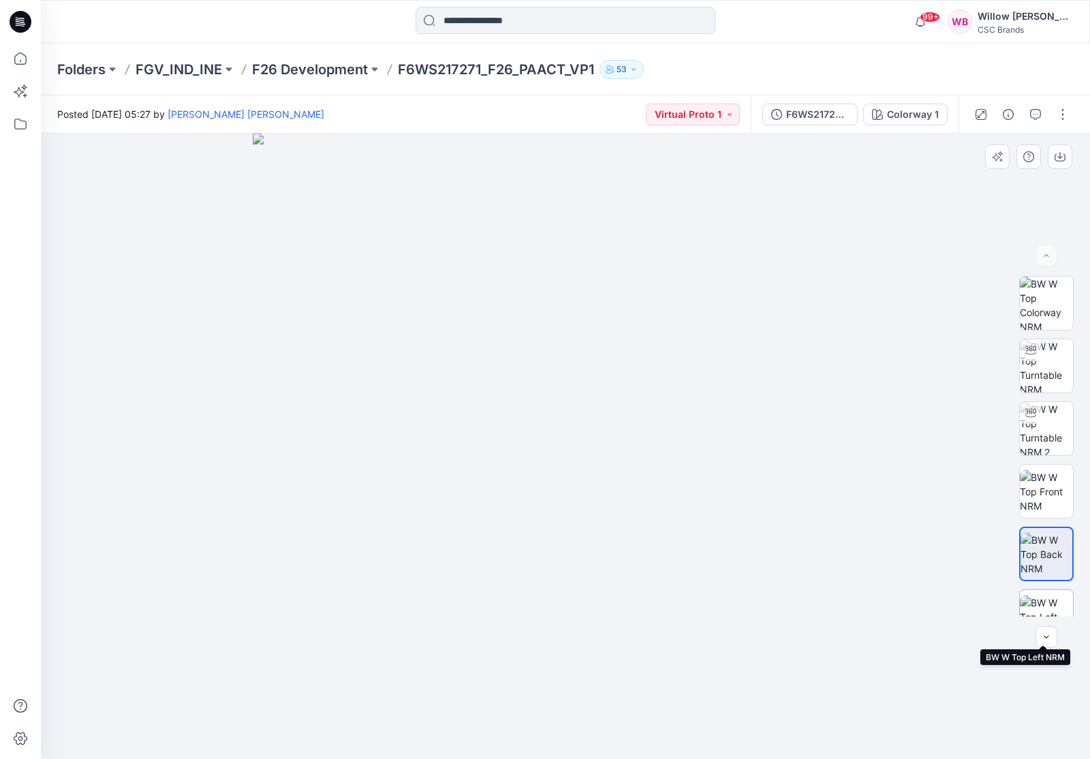
click at [1043, 602] on img at bounding box center [1046, 617] width 53 height 43
click at [1046, 637] on icon "button" at bounding box center [1046, 637] width 5 height 3
click at [1046, 637] on icon "button" at bounding box center [1046, 637] width 11 height 11
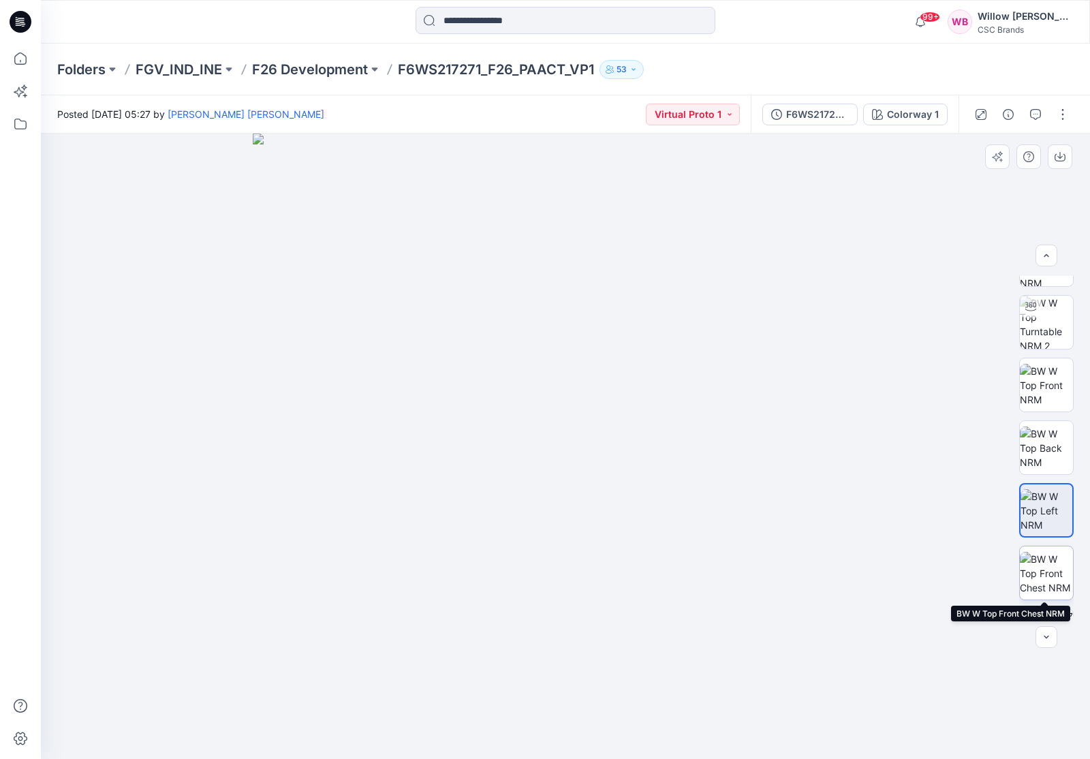
click at [1035, 562] on img at bounding box center [1046, 573] width 53 height 43
